Goal: Find specific page/section: Find specific page/section

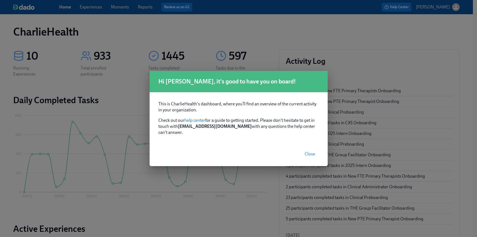
click at [307, 151] on span "Close" at bounding box center [310, 153] width 10 height 5
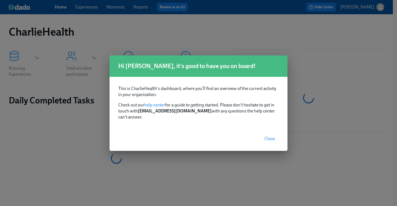
click at [274, 136] on span "Close" at bounding box center [270, 138] width 10 height 5
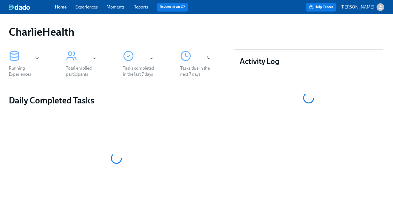
click at [83, 3] on div "Home Experiences Moments Reports Review us on G2" at bounding box center [137, 7] width 165 height 9
click at [84, 8] on link "Experiences" at bounding box center [86, 6] width 22 height 5
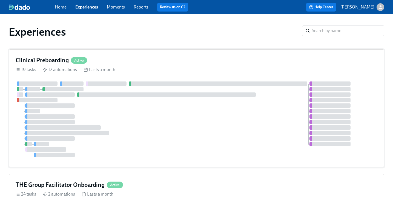
click at [206, 124] on div at bounding box center [197, 119] width 362 height 76
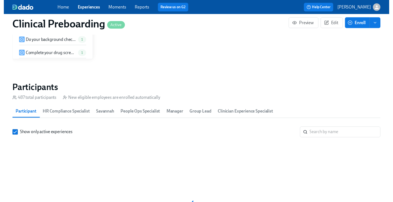
scroll to position [581, 0]
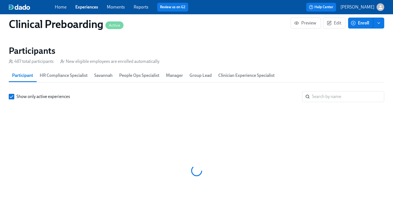
click at [339, 102] on div at bounding box center [196, 170] width 375 height 137
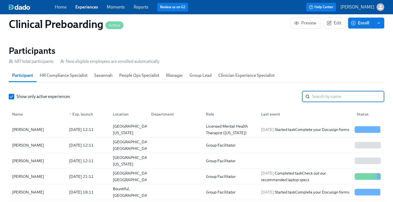
click at [334, 94] on input "search" at bounding box center [348, 96] width 72 height 11
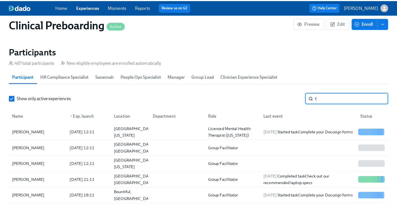
scroll to position [0, 6662]
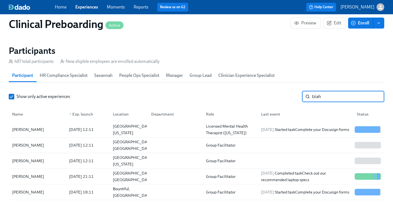
type input "tziah"
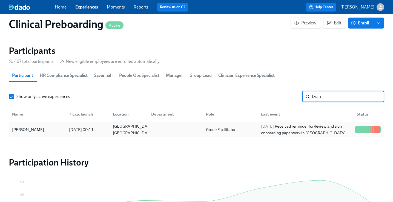
click at [53, 126] on div "[PERSON_NAME]" at bounding box center [37, 129] width 55 height 11
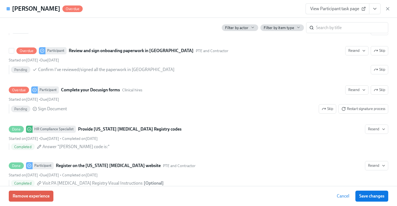
scroll to position [893, 0]
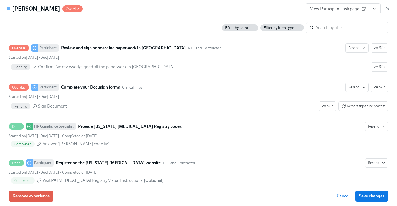
click at [336, 8] on span "View Participant task page" at bounding box center [337, 8] width 54 height 5
